Goal: Information Seeking & Learning: Find specific page/section

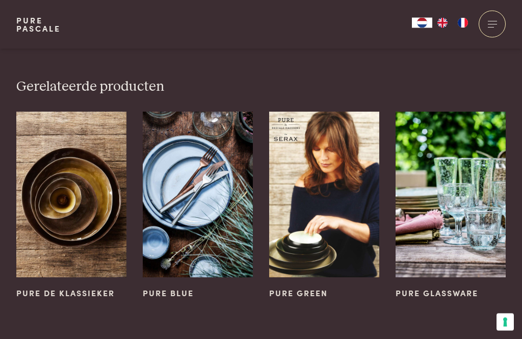
scroll to position [604, 0]
click at [66, 191] on img at bounding box center [71, 194] width 110 height 165
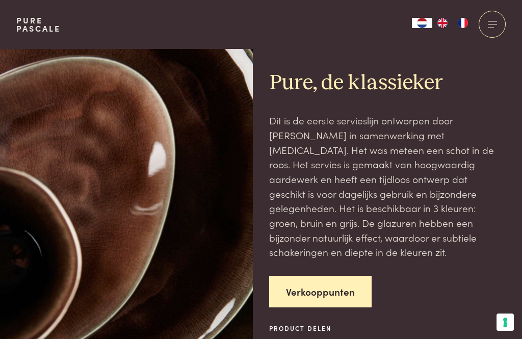
click at [340, 279] on link "Verkooppunten" at bounding box center [320, 292] width 103 height 32
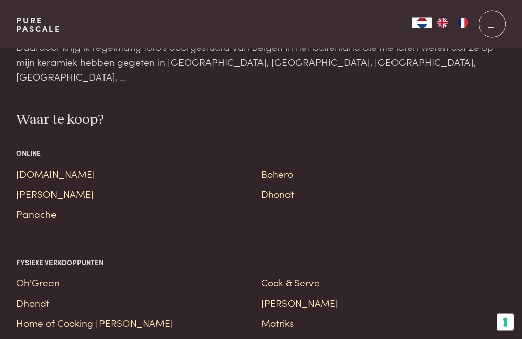
scroll to position [1262, 0]
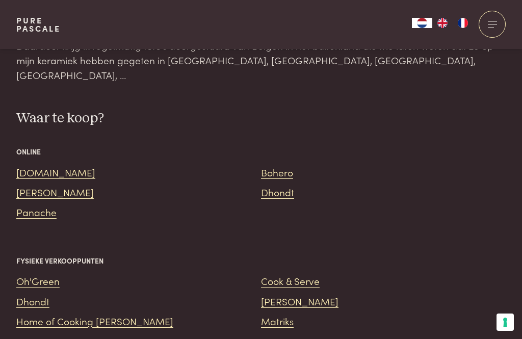
click at [45, 205] on link "Panache" at bounding box center [36, 212] width 40 height 14
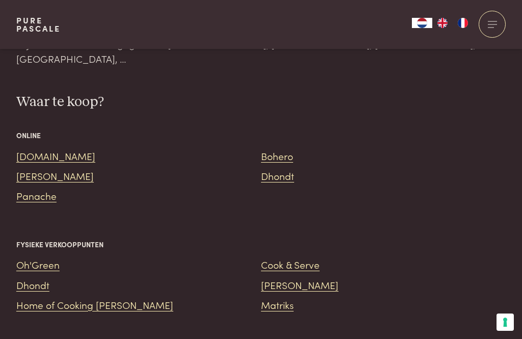
click at [48, 169] on link "[PERSON_NAME]" at bounding box center [55, 176] width 78 height 14
click at [281, 149] on link "Bohero" at bounding box center [277, 156] width 32 height 14
click at [282, 169] on link "Dhondt" at bounding box center [277, 176] width 33 height 14
click at [41, 278] on link "Dhondt" at bounding box center [32, 285] width 33 height 14
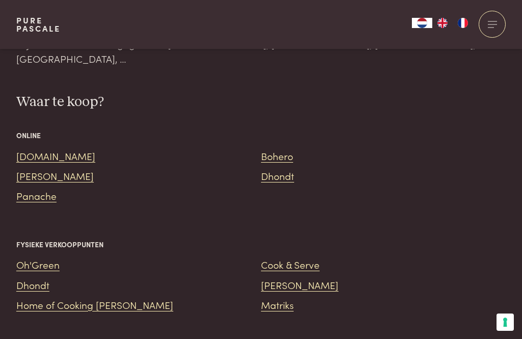
click at [298, 258] on link "Cook & Serve" at bounding box center [290, 265] width 59 height 14
click at [43, 149] on link "[DOMAIN_NAME]" at bounding box center [55, 156] width 79 height 14
click at [109, 298] on link "Home of Cooking [PERSON_NAME]" at bounding box center [94, 305] width 157 height 14
